Goal: Communication & Community: Answer question/provide support

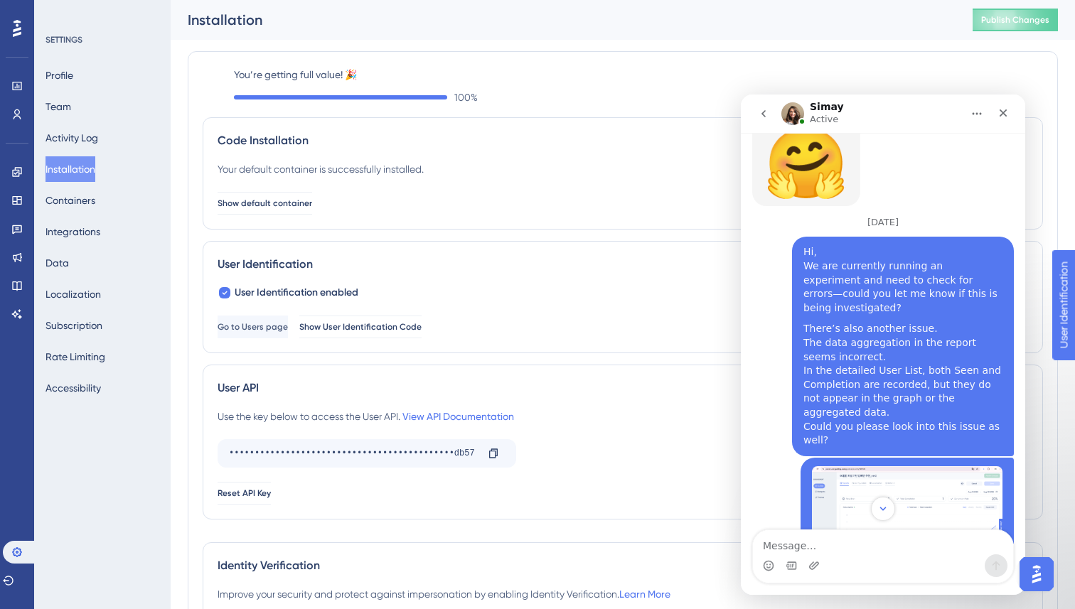
scroll to position [4344, 0]
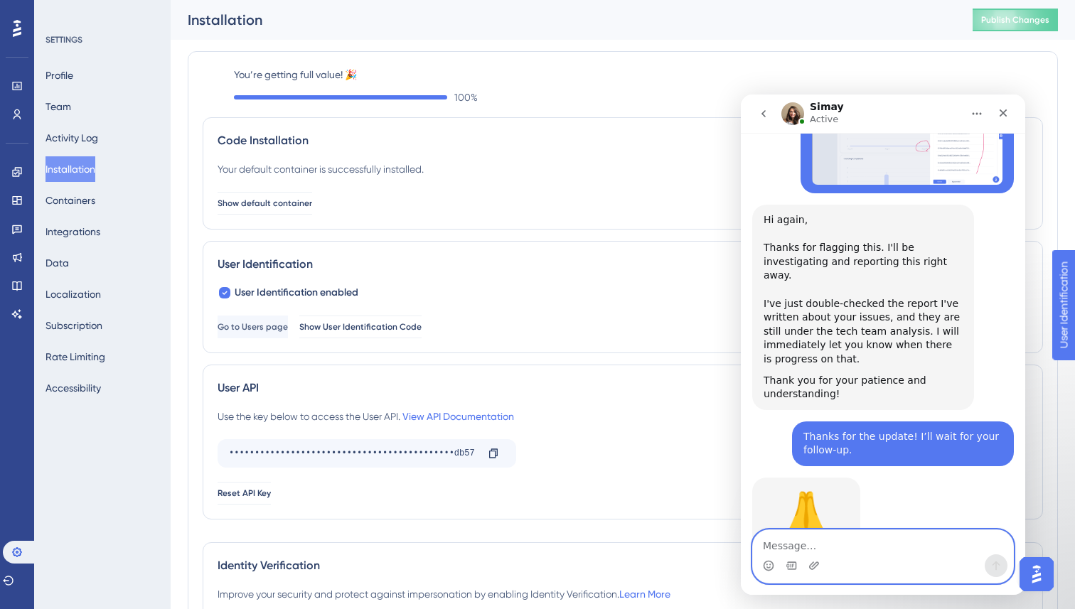
click at [804, 541] on textarea "Message…" at bounding box center [883, 543] width 260 height 24
paste textarea "I just checked and confirmed that the reporting issue has been resolved. Could …"
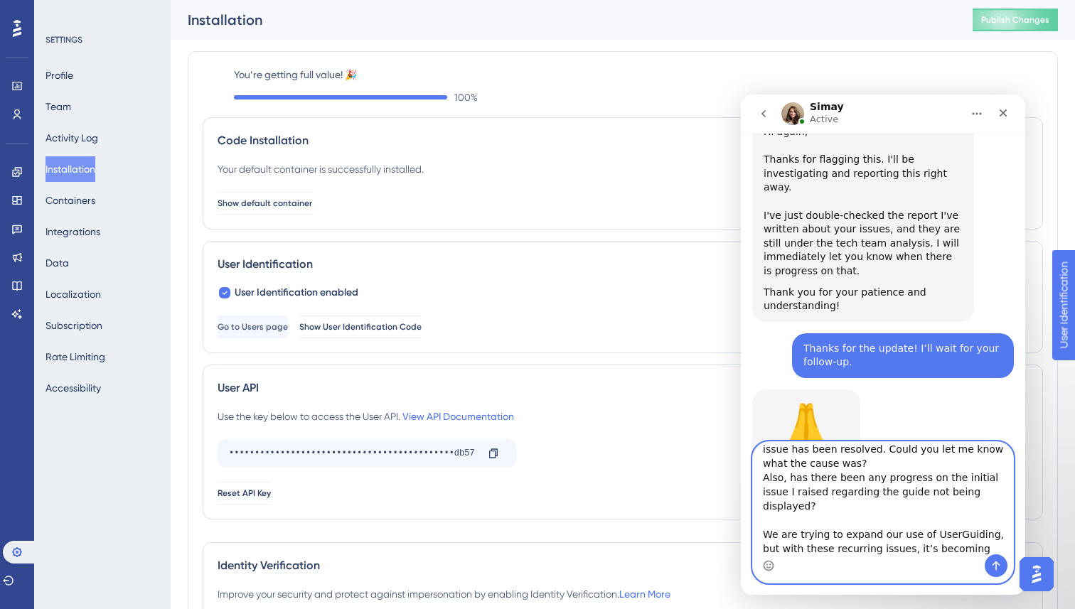
scroll to position [0, 0]
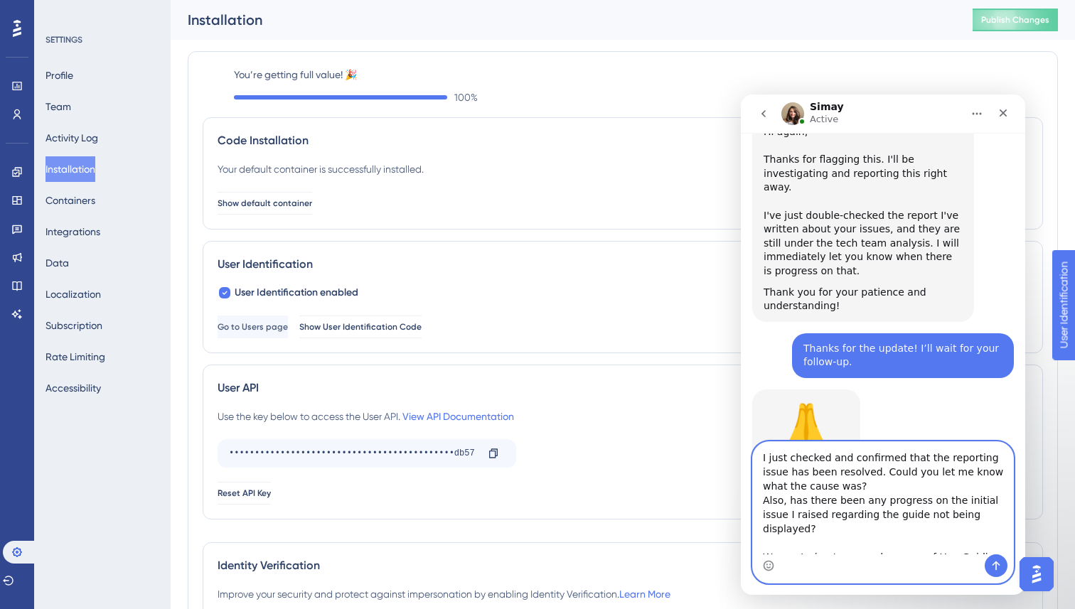
drag, startPoint x: 916, startPoint y: 458, endPoint x: 831, endPoint y: 461, distance: 85.4
click at [831, 461] on textarea "I just checked and confirmed that the reporting issue has been resolved. Could …" at bounding box center [883, 498] width 260 height 112
click at [883, 456] on textarea "I just checked and confirmed that the reporting issue has been resolved. Could …" at bounding box center [883, 498] width 260 height 112
drag, startPoint x: 900, startPoint y: 457, endPoint x: 829, endPoint y: 459, distance: 71.2
click at [829, 459] on textarea "I just checked and confirmed that the reporting issue has been resolved. Could …" at bounding box center [883, 498] width 260 height 112
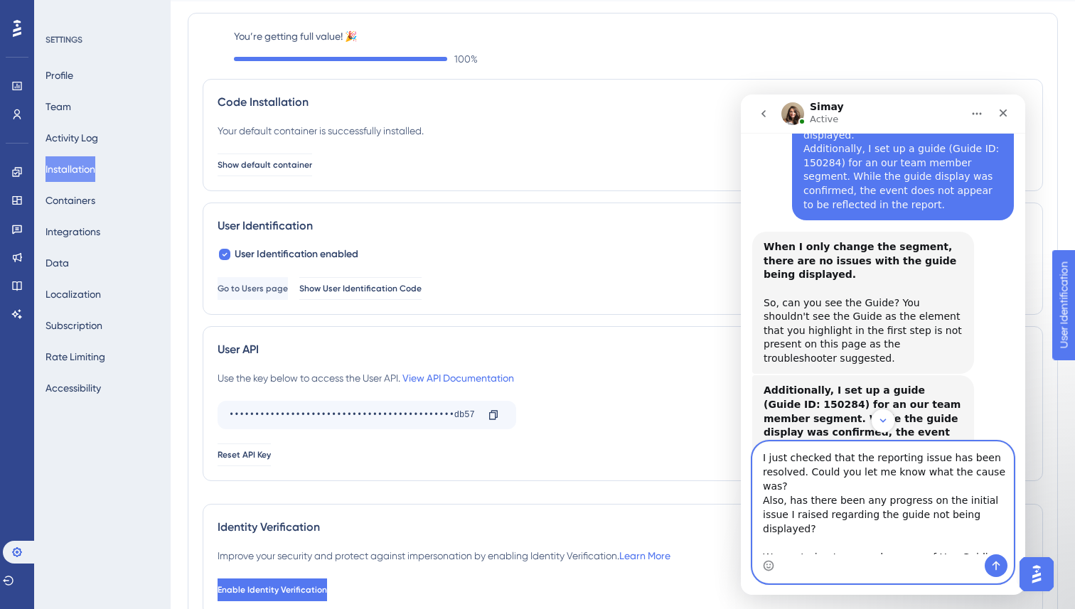
click at [762, 458] on textarea "I just checked that the reporting issue has been resolved. Could you let me kno…" at bounding box center [883, 498] width 260 height 112
click at [803, 526] on textarea "Thank you. I just checked that the reporting issue has been resolved. Could you…" at bounding box center [883, 498] width 260 height 112
click at [843, 483] on textarea "Thank you. I just checked that the reporting issue has been resolved. Could you…" at bounding box center [883, 498] width 260 height 112
type textarea "Thank you. I just checked that the reporting issue has been resolved. Could you…"
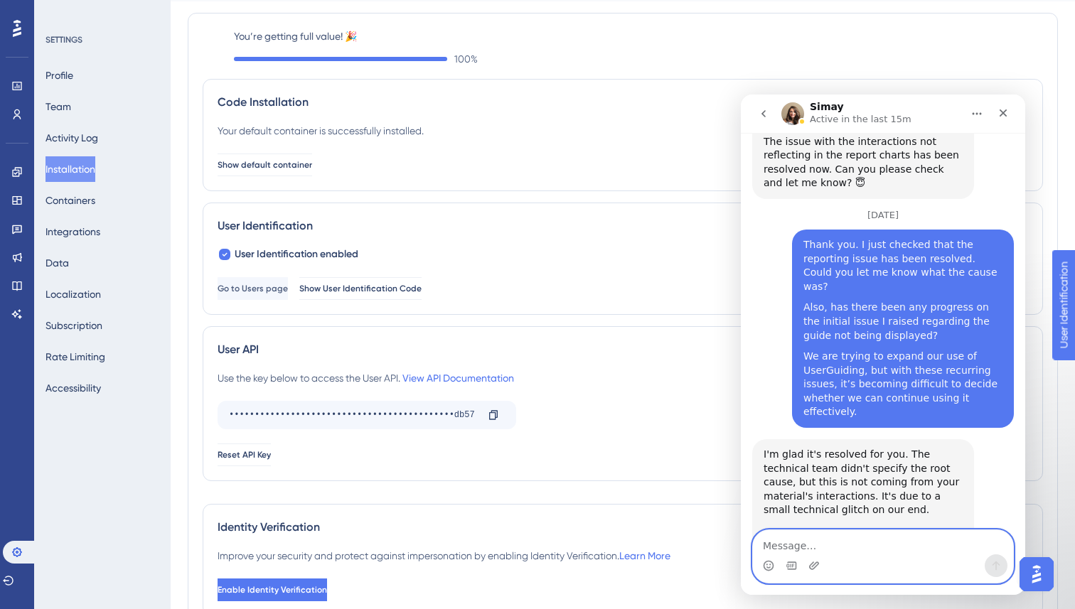
scroll to position [4857, 0]
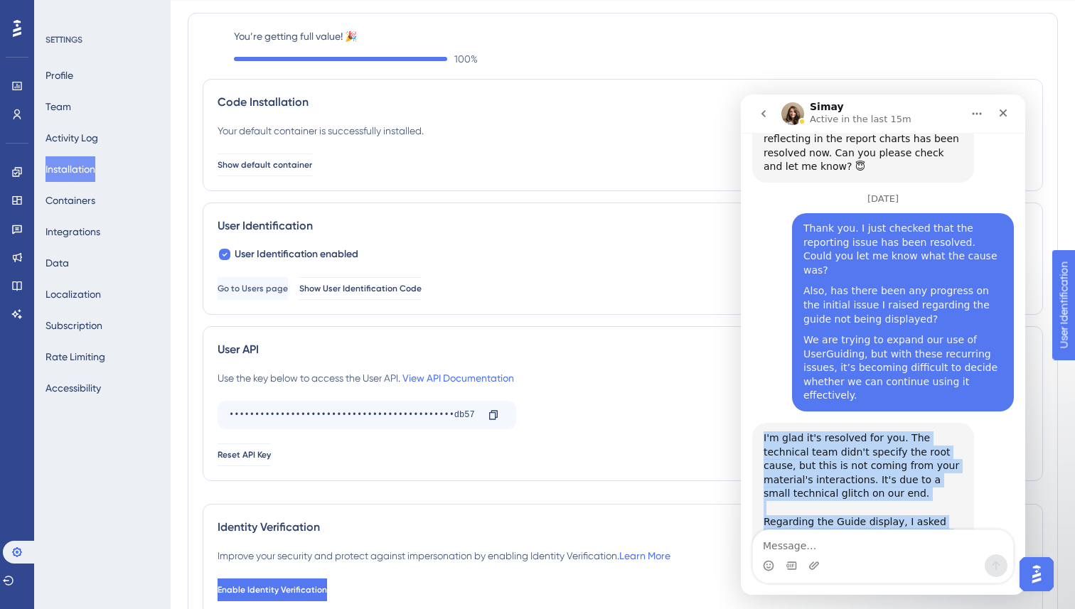
drag, startPoint x: 760, startPoint y: 227, endPoint x: 834, endPoint y: 347, distance: 141.1
click at [835, 423] on div "I'm glad it's resolved for you. The technical team didn't specify the root caus…" at bounding box center [863, 494] width 222 height 142
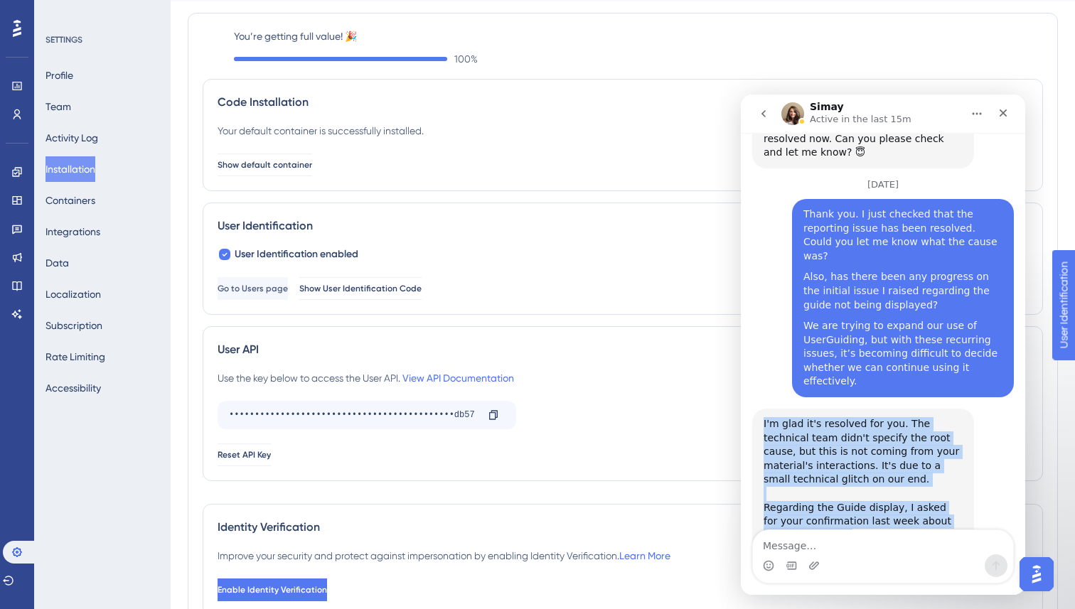
copy div "I'm glad it's resolved for you. The technical team didn't specify the root caus…"
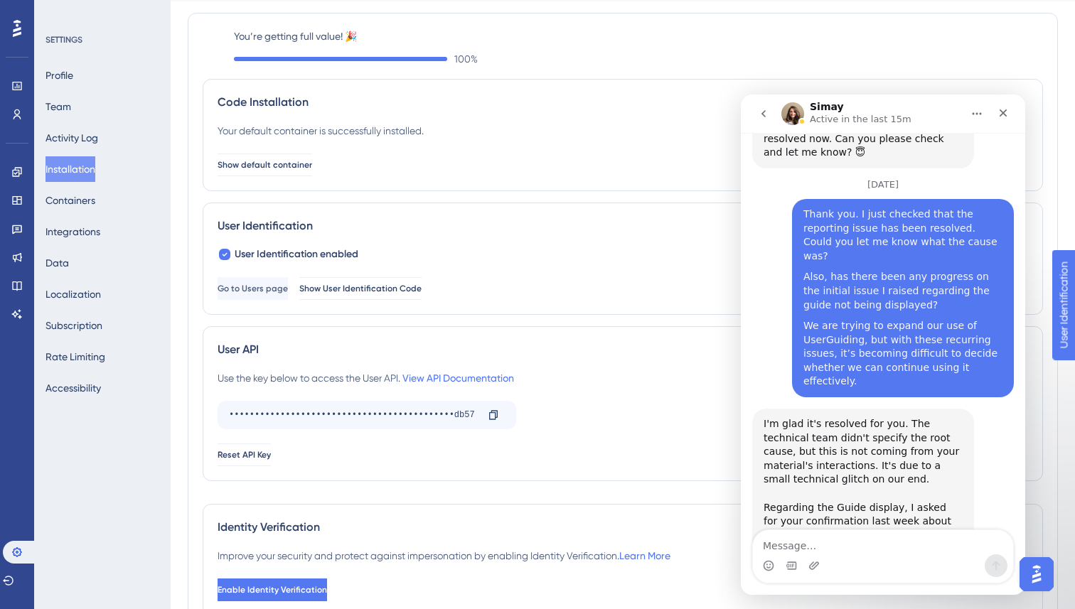
drag, startPoint x: 825, startPoint y: 397, endPoint x: 783, endPoint y: 388, distance: 42.8
click at [767, 576] on b "When I only change the segment, there are no issues with the guide being displa…" at bounding box center [860, 595] width 193 height 39
drag, startPoint x: 757, startPoint y: 376, endPoint x: 974, endPoint y: 464, distance: 234.2
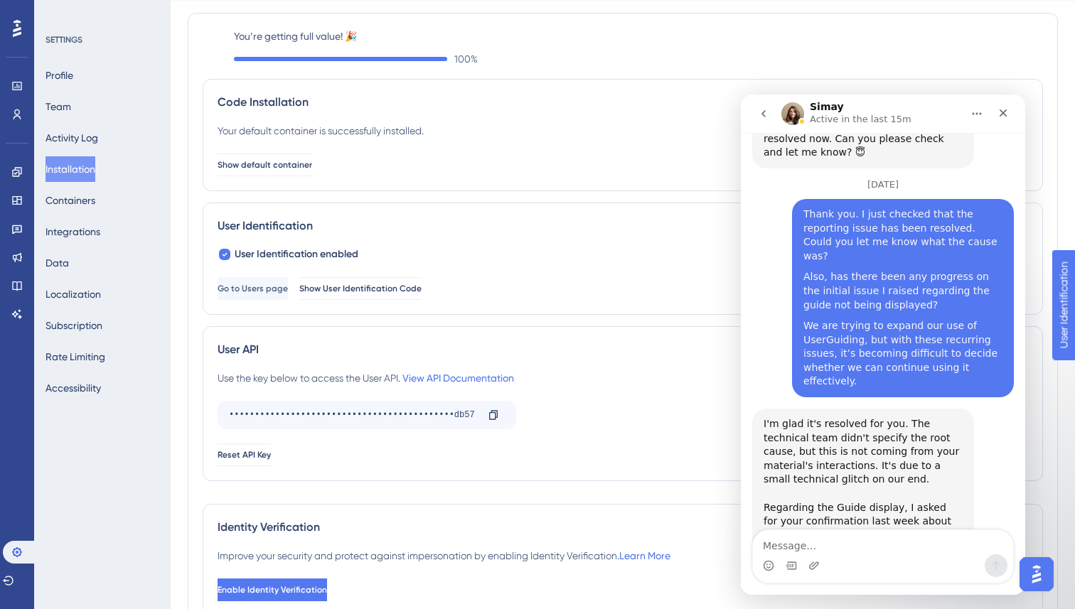
copy div "When I only change the segment, there are no issues with the guide being displa…"
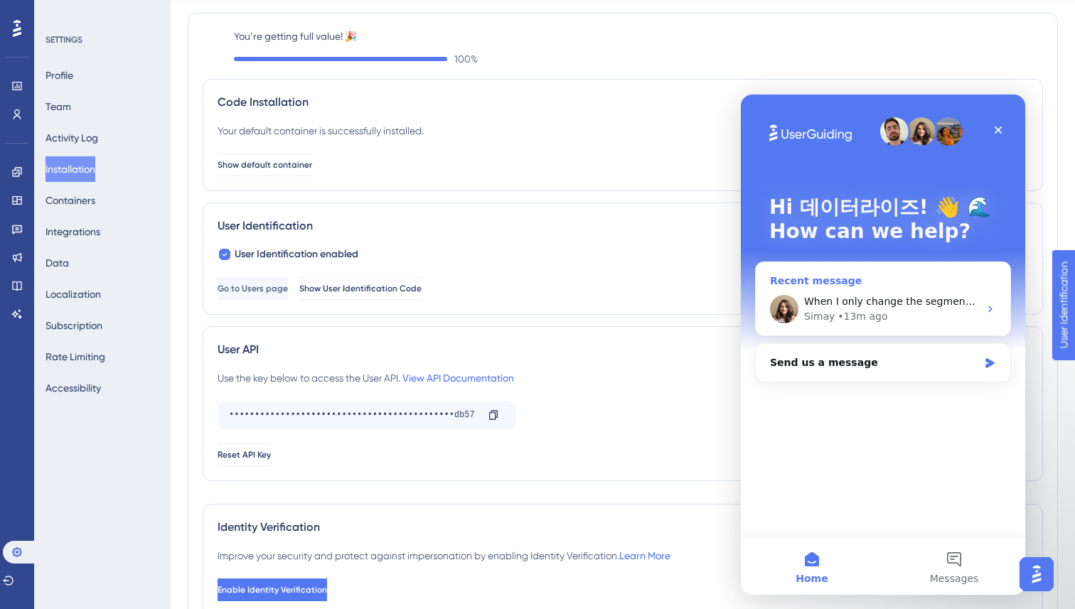
click at [933, 309] on div "When I only change the segment, there are no issues with the guide being displa…" at bounding box center [891, 301] width 175 height 15
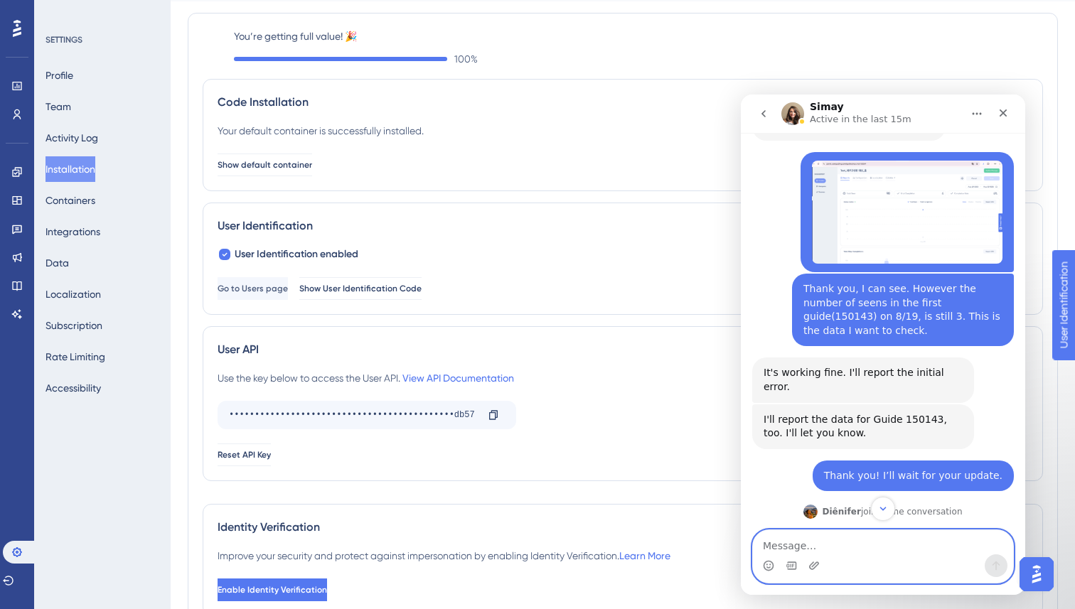
scroll to position [3386, 0]
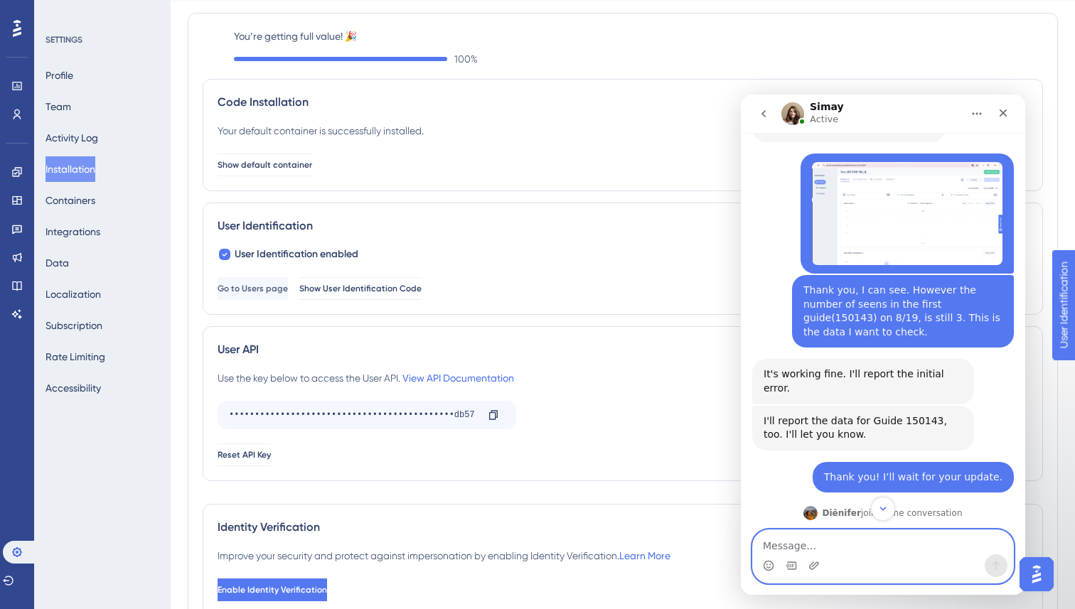
click at [814, 540] on textarea "Message…" at bounding box center [883, 543] width 260 height 24
paste textarea "Will this technical glitch not occur again in the future? It’s quite inconvenie…"
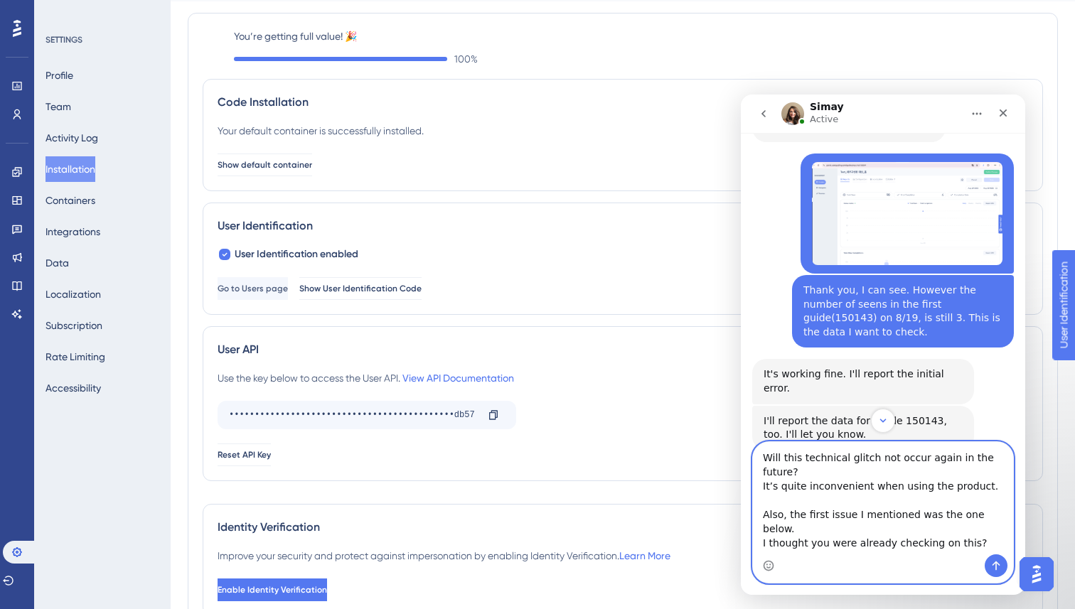
scroll to position [9, 0]
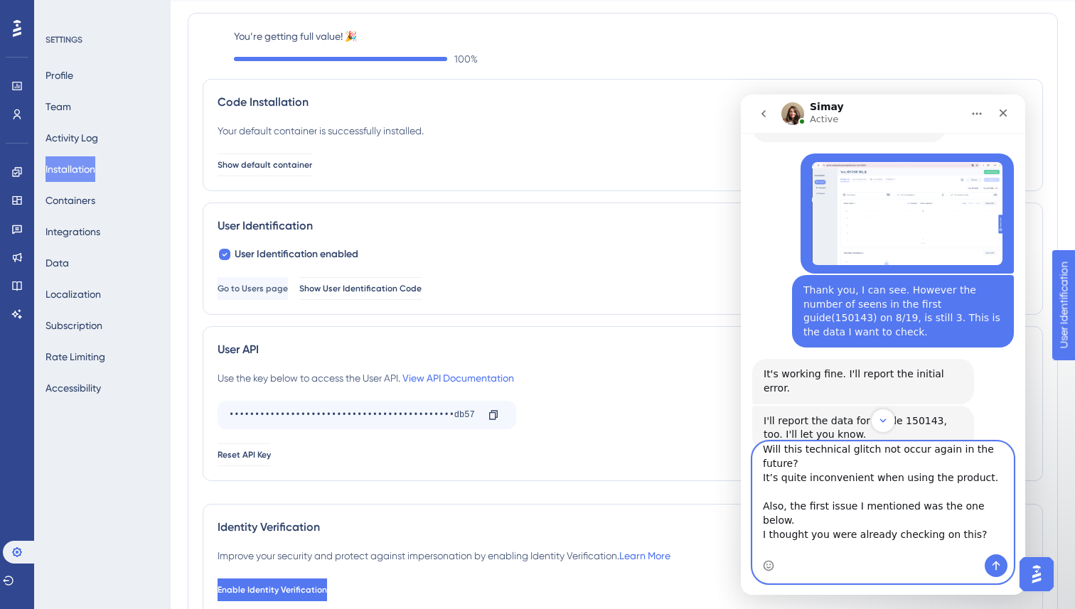
drag, startPoint x: 809, startPoint y: 550, endPoint x: 878, endPoint y: 545, distance: 69.1
click at [809, 550] on textarea "Will this technical glitch not occur again in the future? It’s quite inconvenie…" at bounding box center [883, 498] width 260 height 112
drag, startPoint x: 994, startPoint y: 506, endPoint x: 930, endPoint y: 506, distance: 64.0
click at [930, 506] on textarea "Will this technical glitch not occur again in the future? It’s quite inconvenie…" at bounding box center [883, 498] width 260 height 112
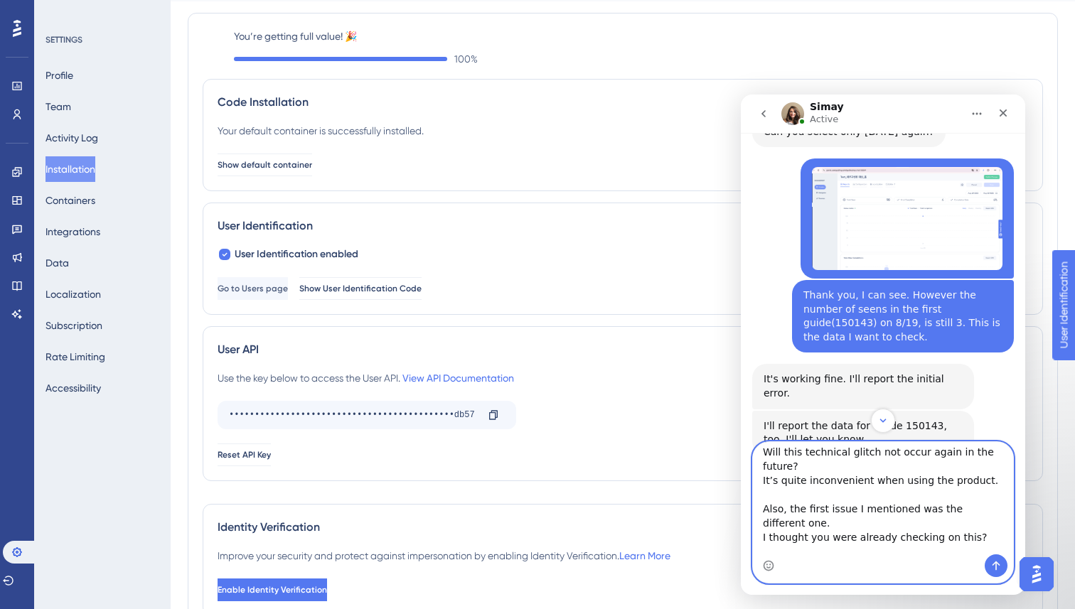
scroll to position [3387, 0]
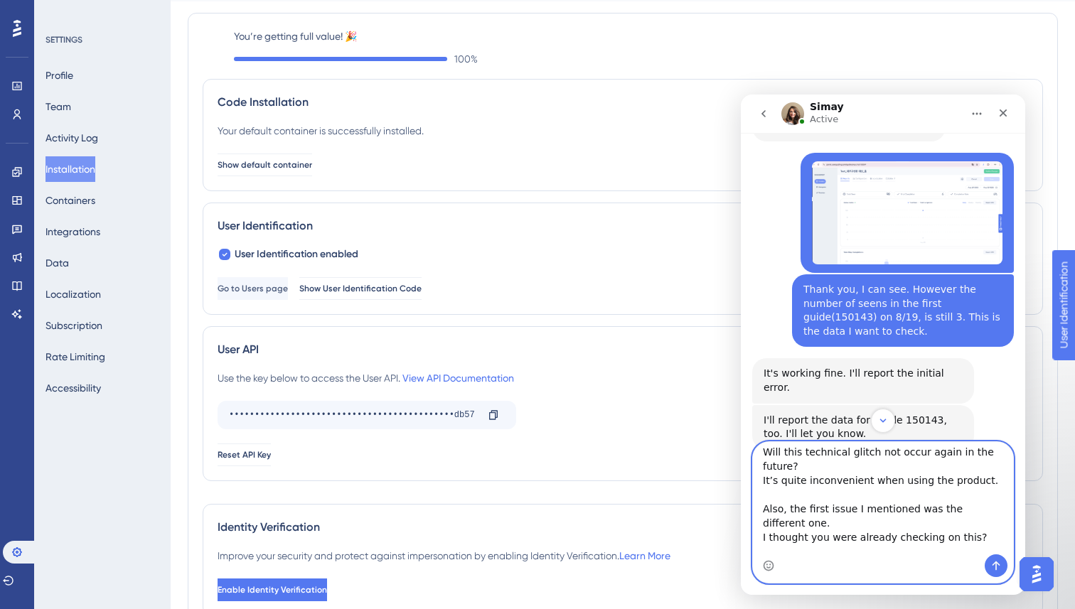
click at [917, 533] on textarea "Will this technical glitch not occur again in the future? It’s quite inconvenie…" at bounding box center [883, 498] width 260 height 112
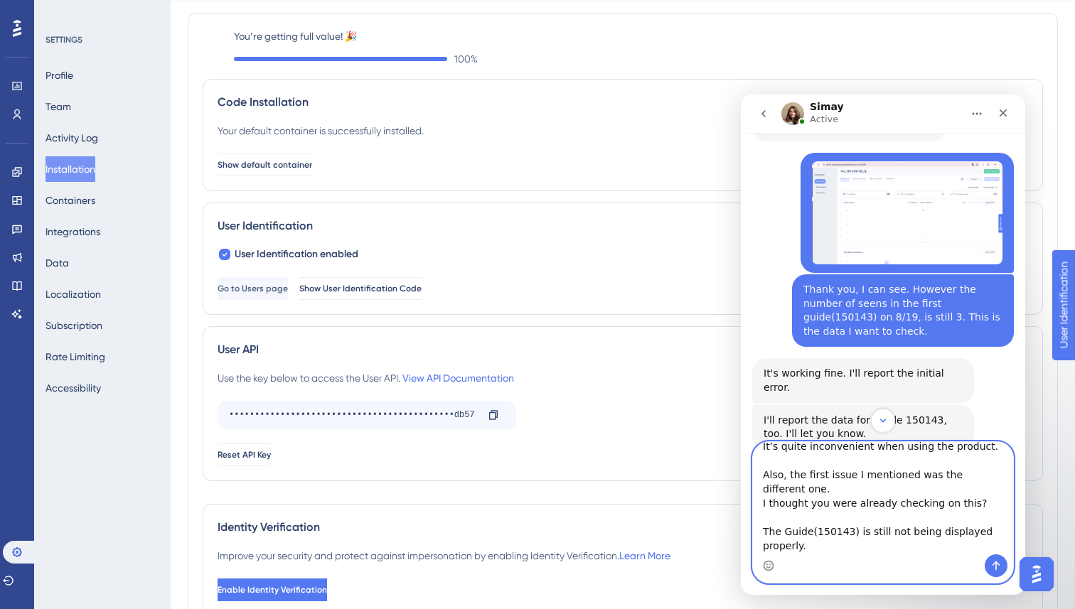
click at [823, 540] on textarea "Will this technical glitch not occur again in the future? It’s quite inconvenie…" at bounding box center [883, 498] width 260 height 112
click at [787, 464] on textarea "Will this technical glitch not occur again in the future? It’s quite inconvenie…" at bounding box center [883, 498] width 260 height 112
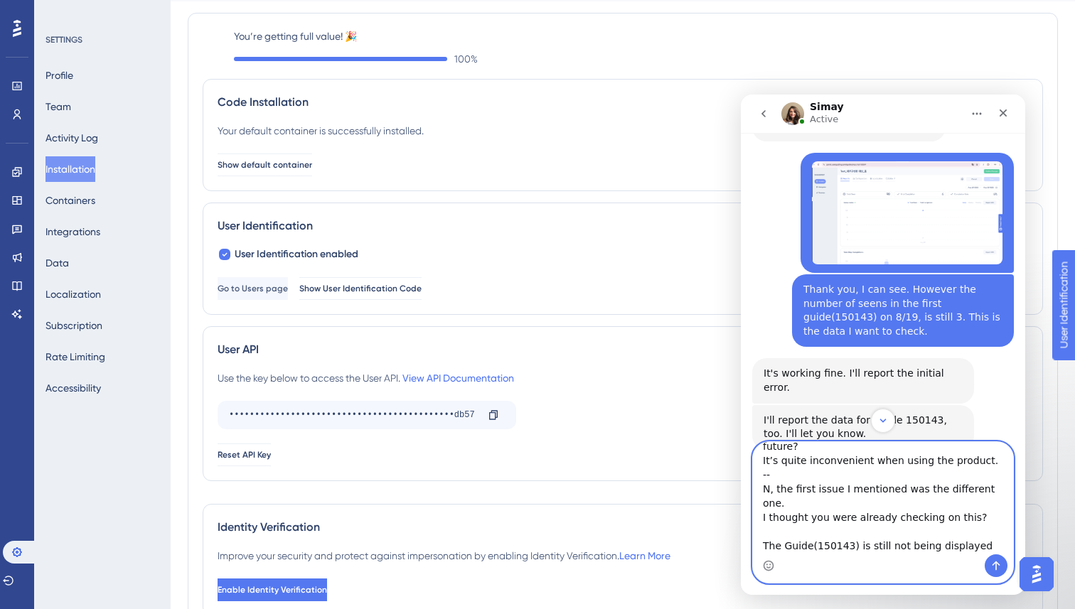
type textarea "Will this technical glitch not occur again in the future? It’s quite inconvenie…"
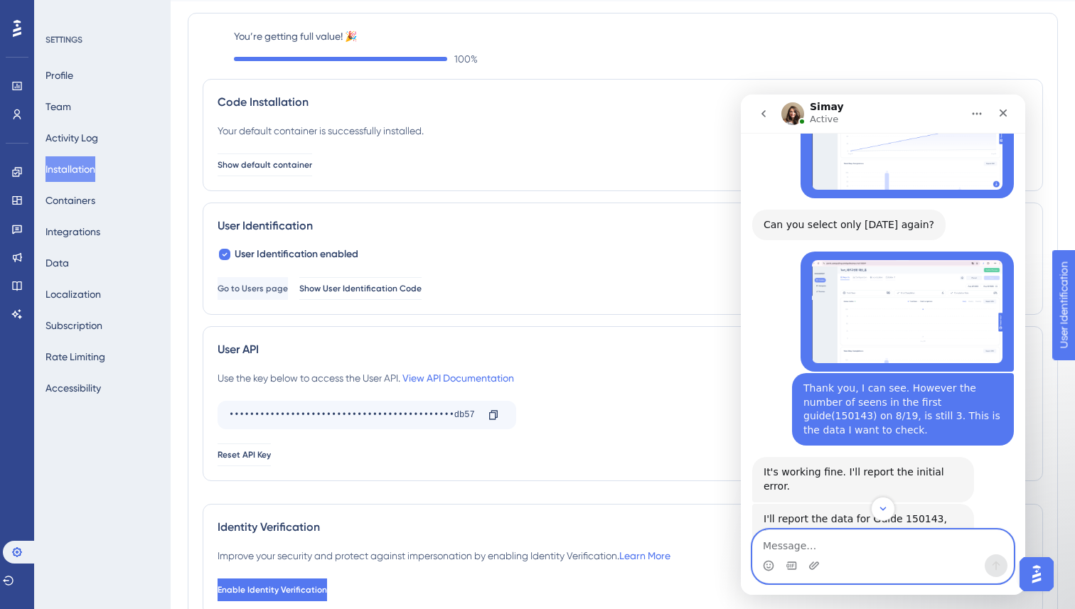
scroll to position [3263, 0]
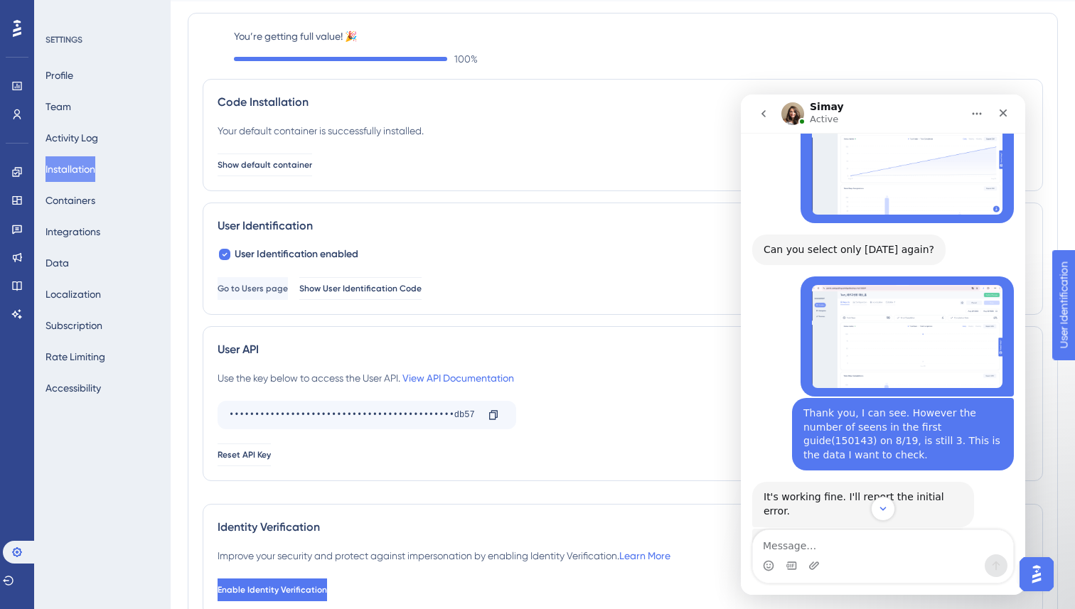
drag, startPoint x: 756, startPoint y: 371, endPoint x: 840, endPoint y: 388, distance: 85.6
click at [840, 529] on div "I'll report the data for Guide 150143, too. I'll let you know. [GEOGRAPHIC_DATA…" at bounding box center [863, 551] width 222 height 45
copy div "I'll report the data for Guide 150143, too. I'll let you know."
click at [900, 529] on div "I'll report the data for Guide 150143, too. I'll let you know. [GEOGRAPHIC_DATA…" at bounding box center [883, 564] width 262 height 70
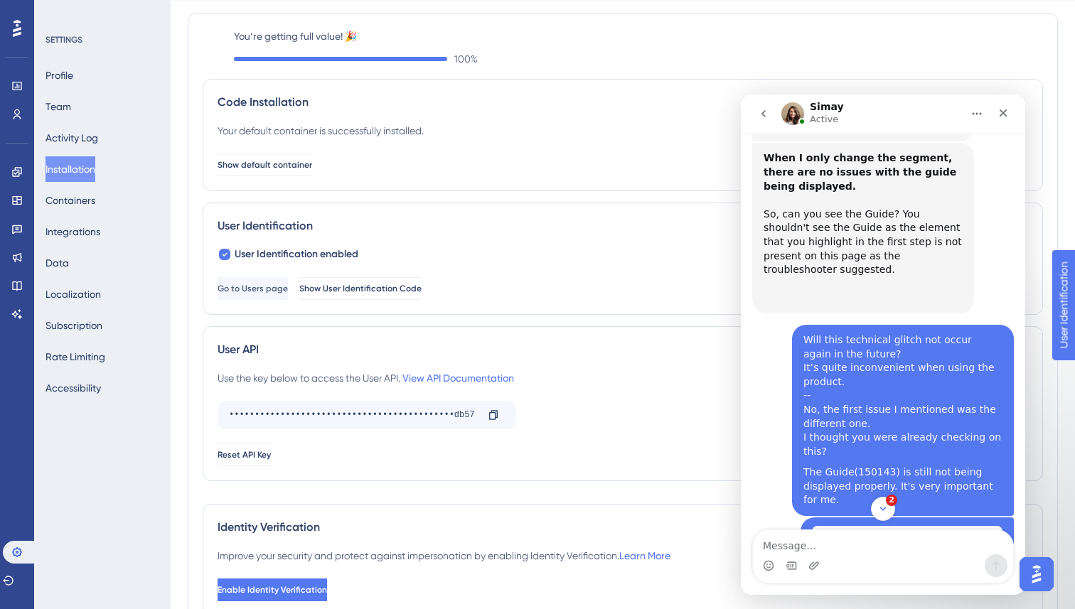
scroll to position [5346, 0]
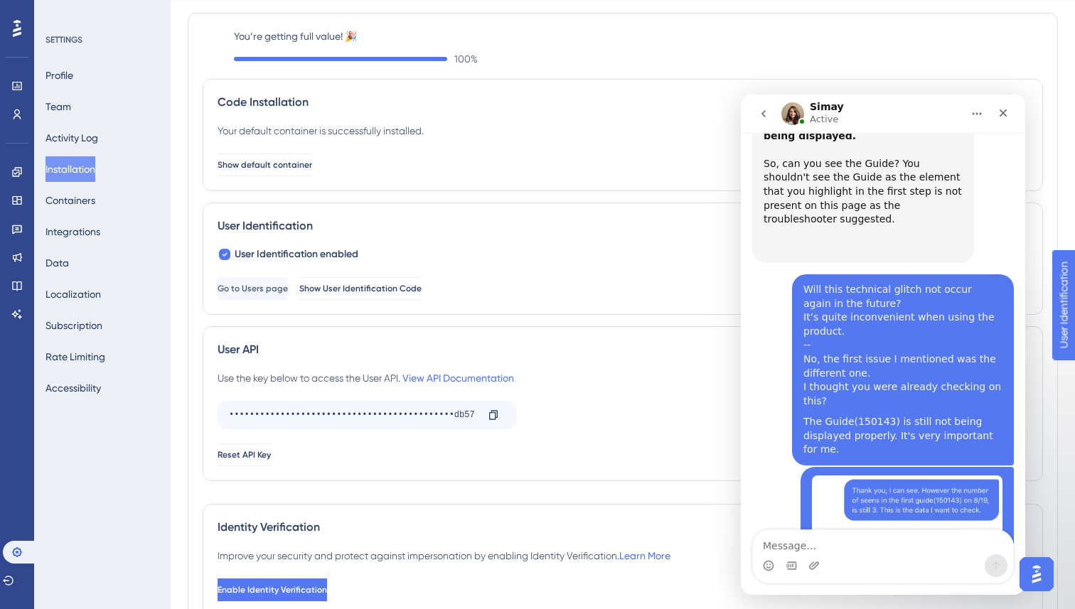
drag, startPoint x: 760, startPoint y: 435, endPoint x: 886, endPoint y: 453, distance: 127.8
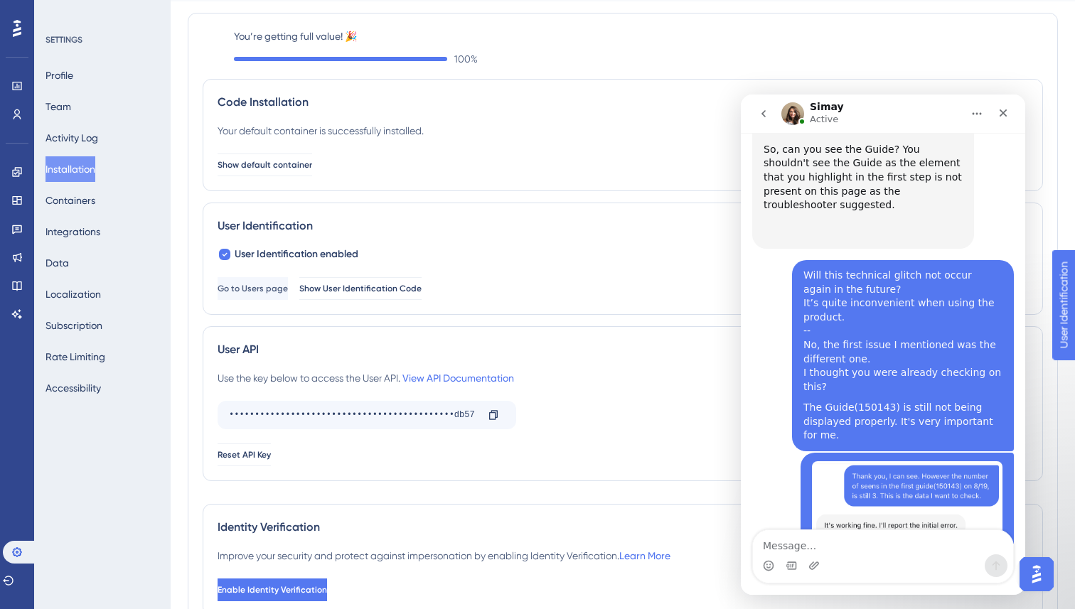
scroll to position [5360, 0]
copy div "It is also reported and I'm waiting for a resolution for that, too."
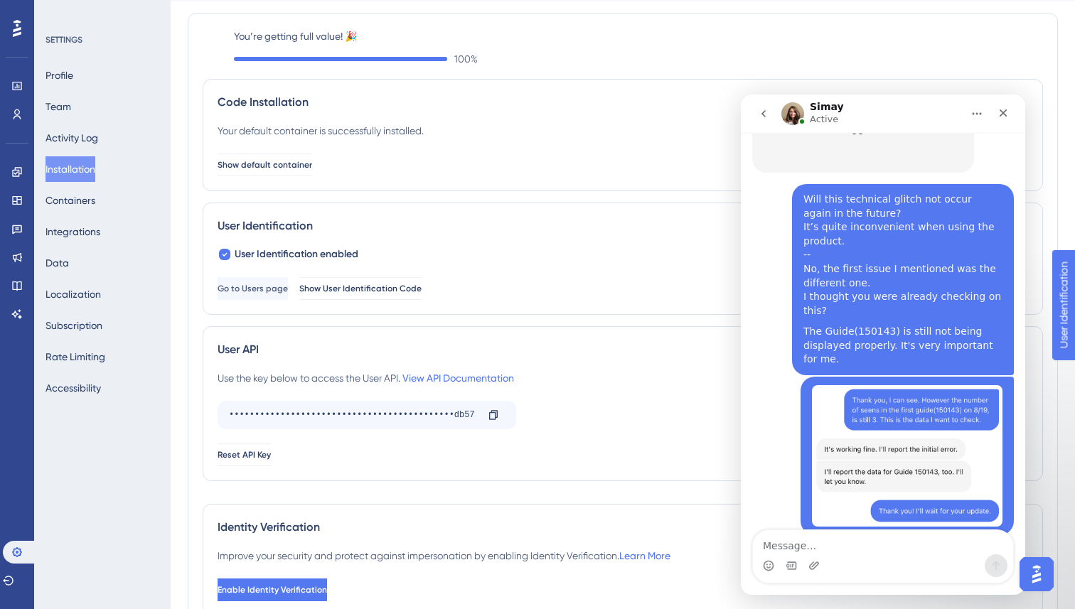
scroll to position [5439, 0]
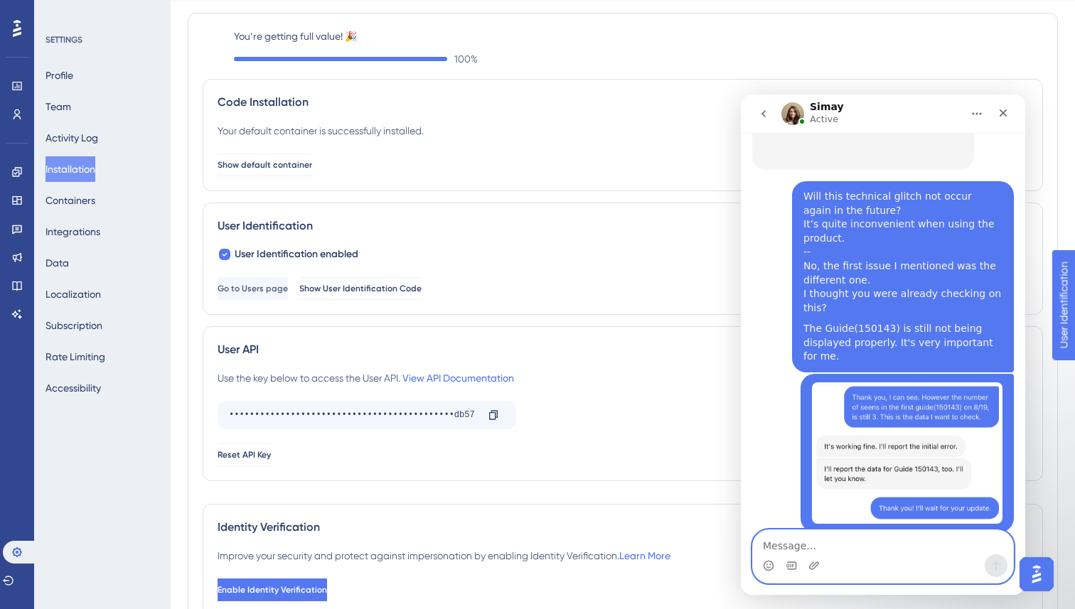
click at [798, 545] on textarea "Message…" at bounding box center [883, 543] width 260 height 24
paste textarea "Got it. I really hope this can be resolved soon."
click at [765, 548] on textarea "Got it. I really hope this can be resolved soon." at bounding box center [883, 543] width 260 height 24
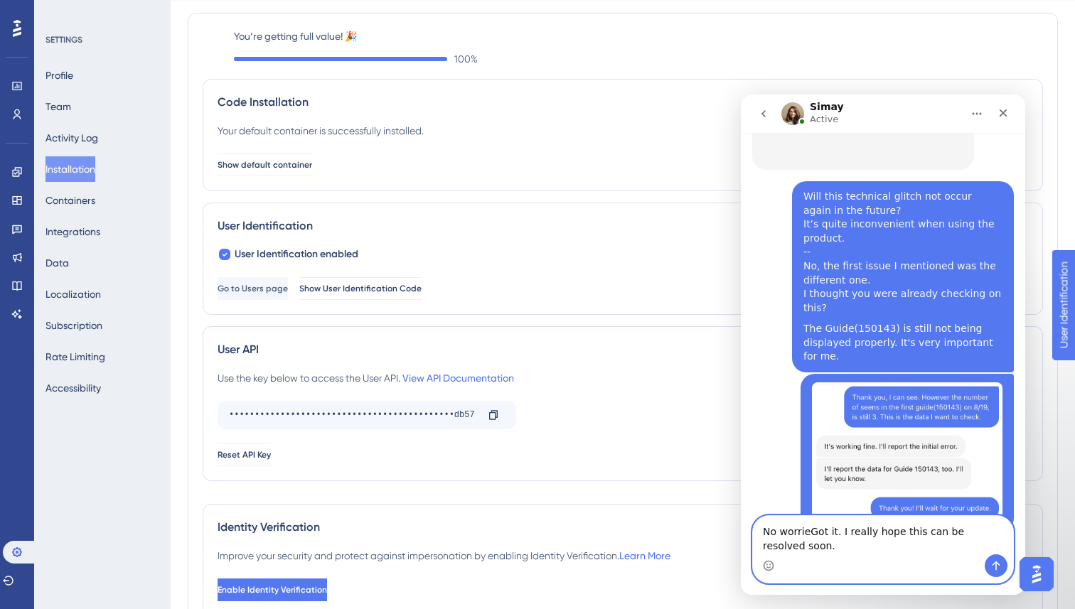
scroll to position [5453, 0]
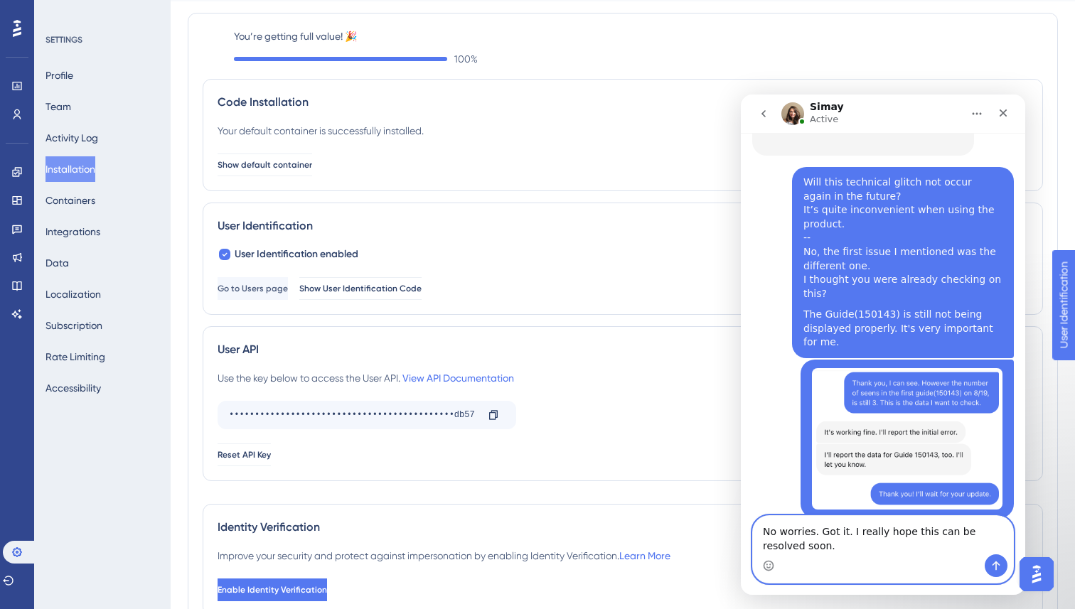
type textarea "No worries. Got it. I really hope this can be resolved soon."
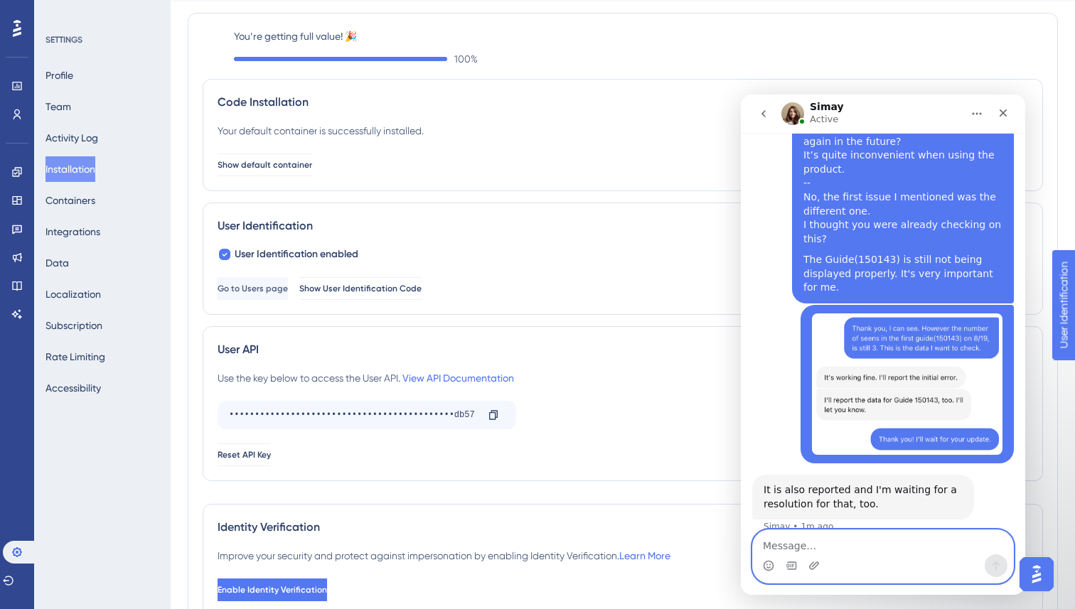
scroll to position [5510, 0]
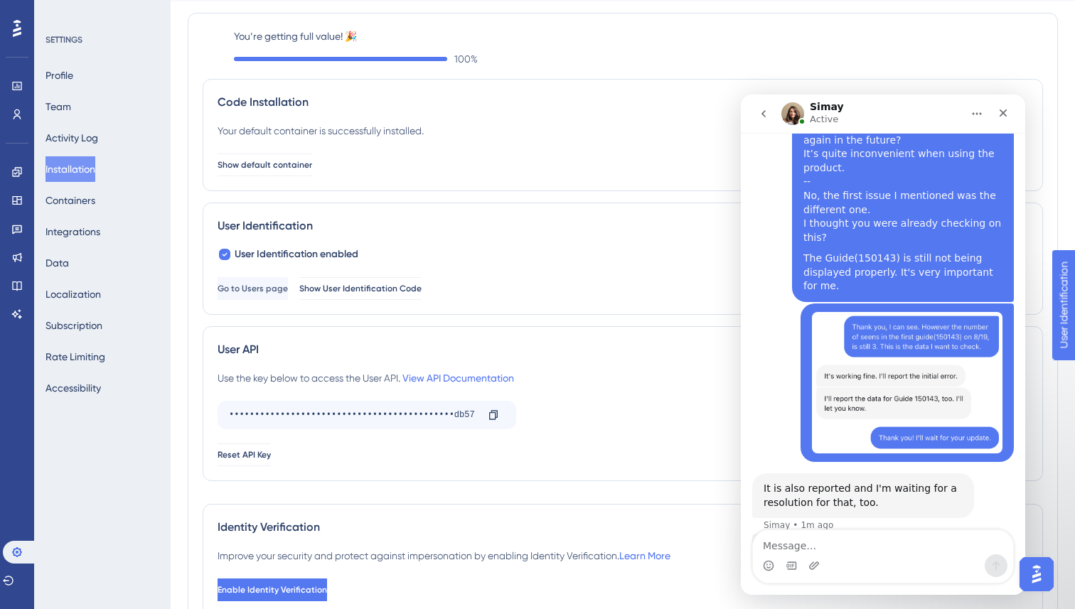
drag, startPoint x: 768, startPoint y: 386, endPoint x: 749, endPoint y: 336, distance: 53.4
copy div "We’ve already addressed the root cause of the glitch, and additional safeguards…"
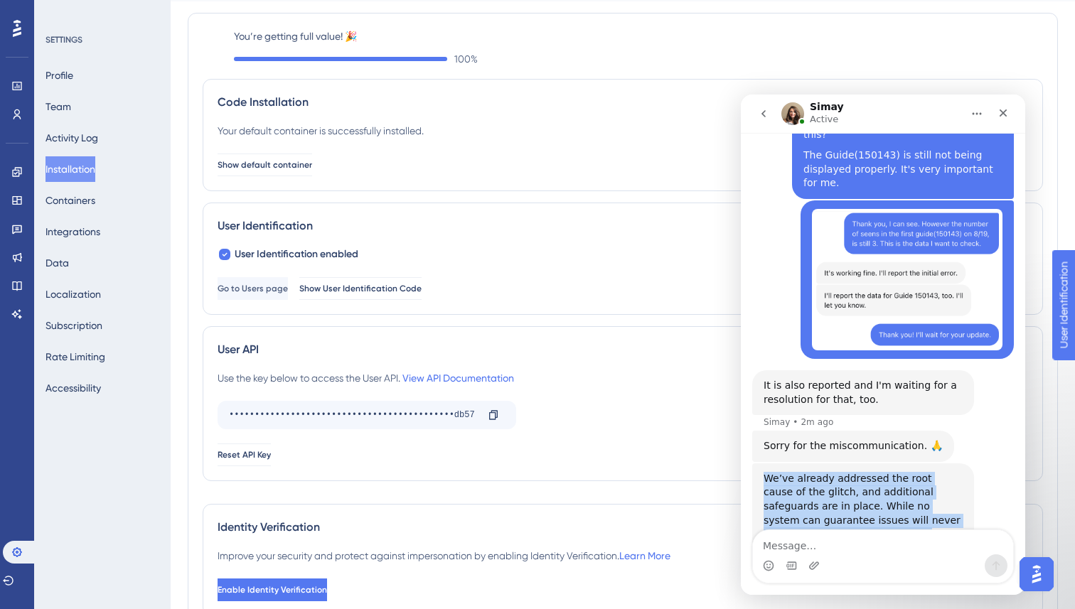
scroll to position [5615, 0]
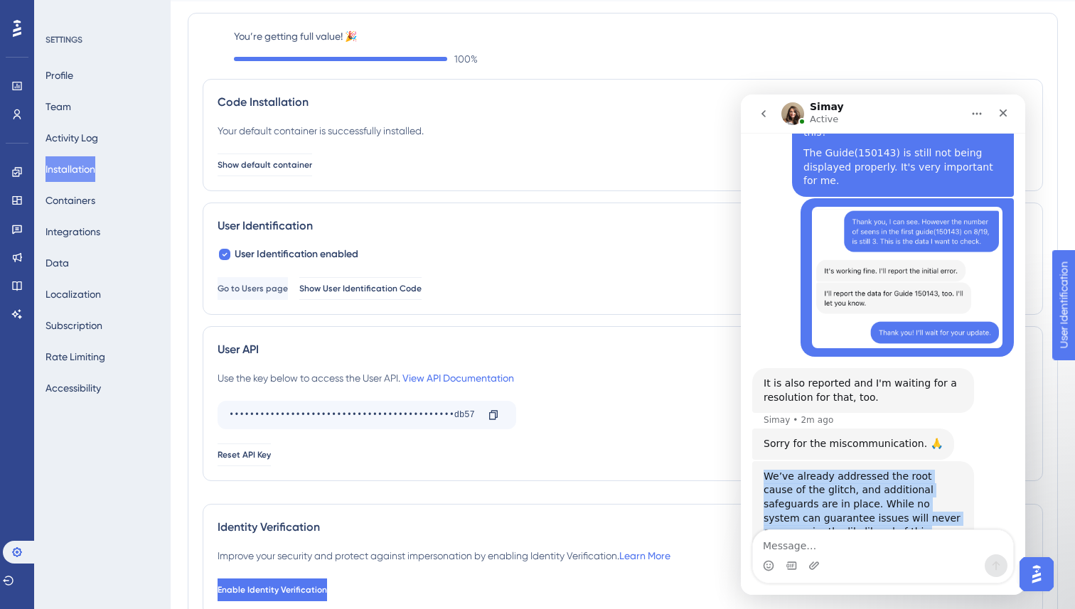
click at [926, 470] on div "We’ve already addressed the root cause of the glitch, and additional safeguards…" at bounding box center [863, 518] width 199 height 97
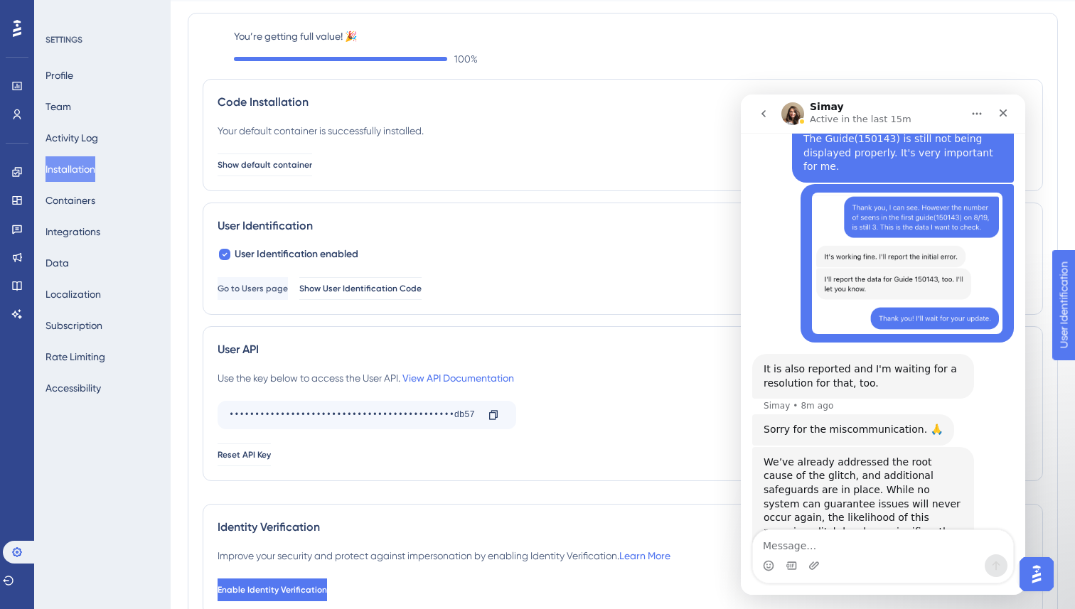
scroll to position [0, 0]
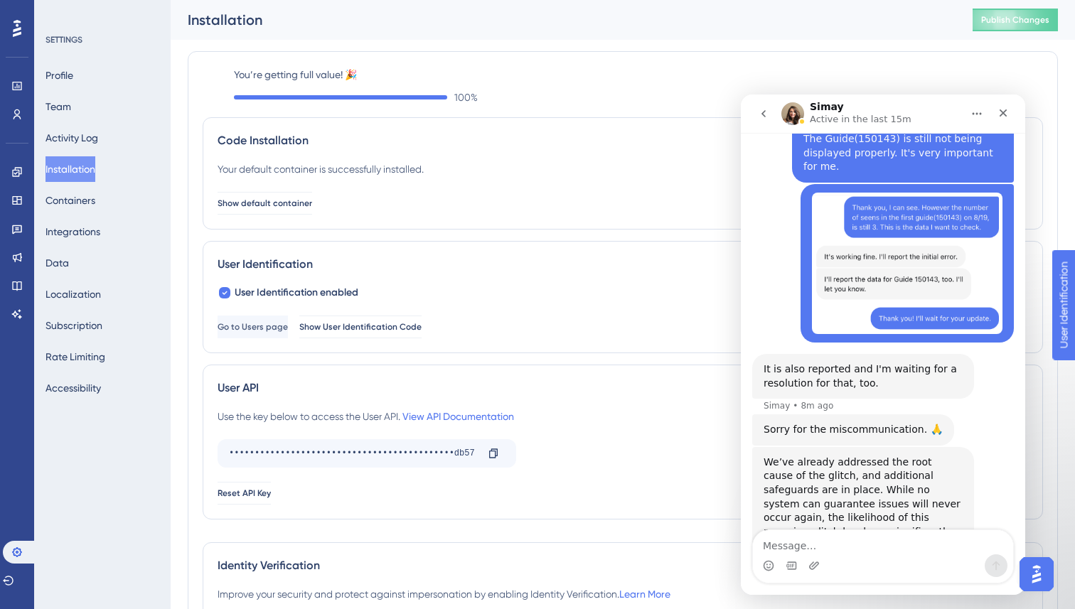
click at [296, 356] on div "Code Installation Your default container is successfully installed. Show defaul…" at bounding box center [623, 324] width 841 height 414
click at [560, 34] on div "Installation Publish Changes" at bounding box center [623, 20] width 905 height 40
click at [19, 171] on icon at bounding box center [16, 171] width 11 height 11
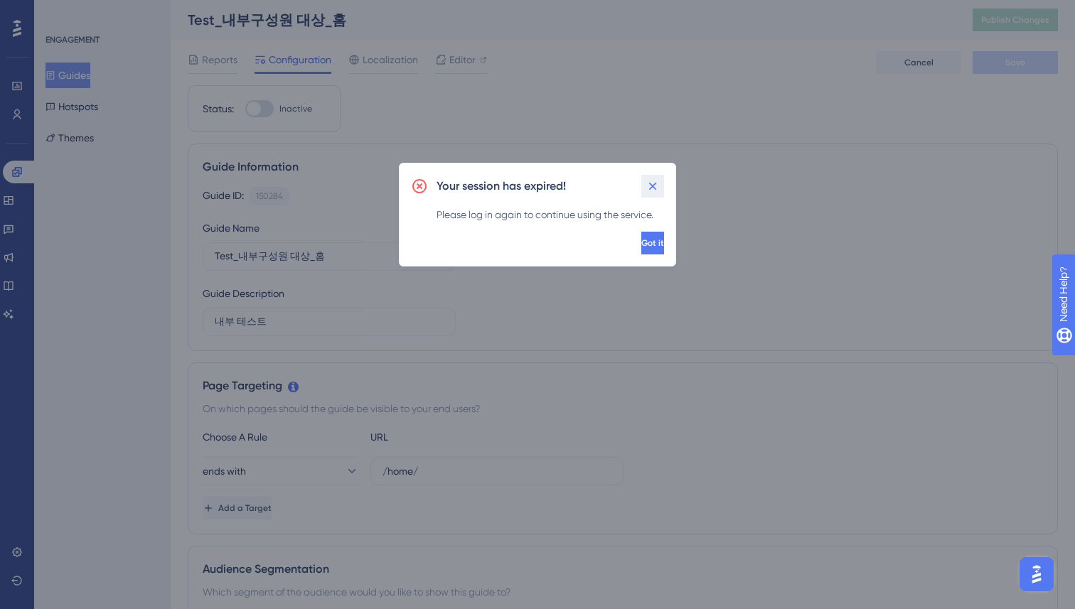
click at [652, 184] on icon at bounding box center [653, 186] width 14 height 14
